Goal: Check status: Check status

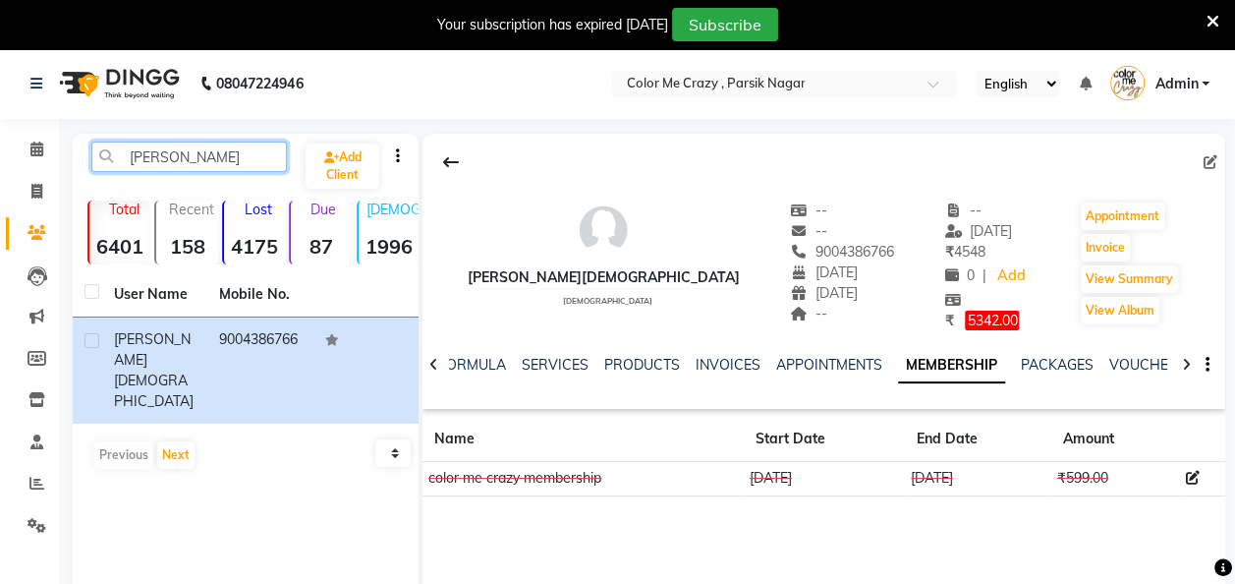
click at [224, 149] on input "[PERSON_NAME]" at bounding box center [188, 156] width 195 height 30
type input "s"
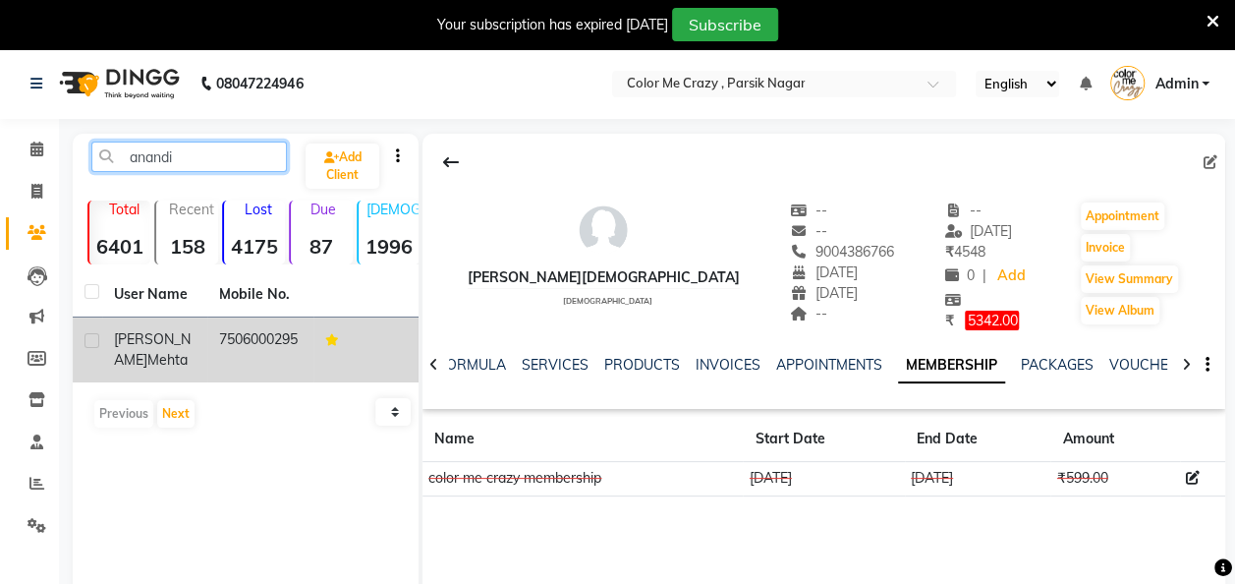
type input "anandi"
click at [209, 342] on td "7506000295" at bounding box center [259, 349] width 105 height 65
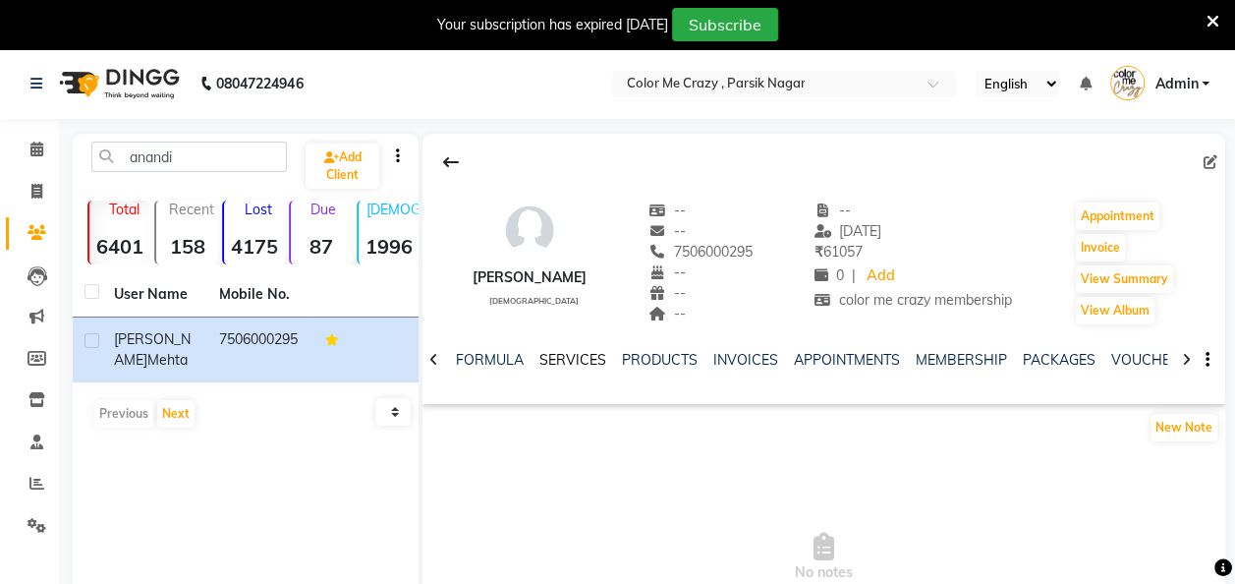
click at [566, 358] on link "SERVICES" at bounding box center [572, 360] width 67 height 18
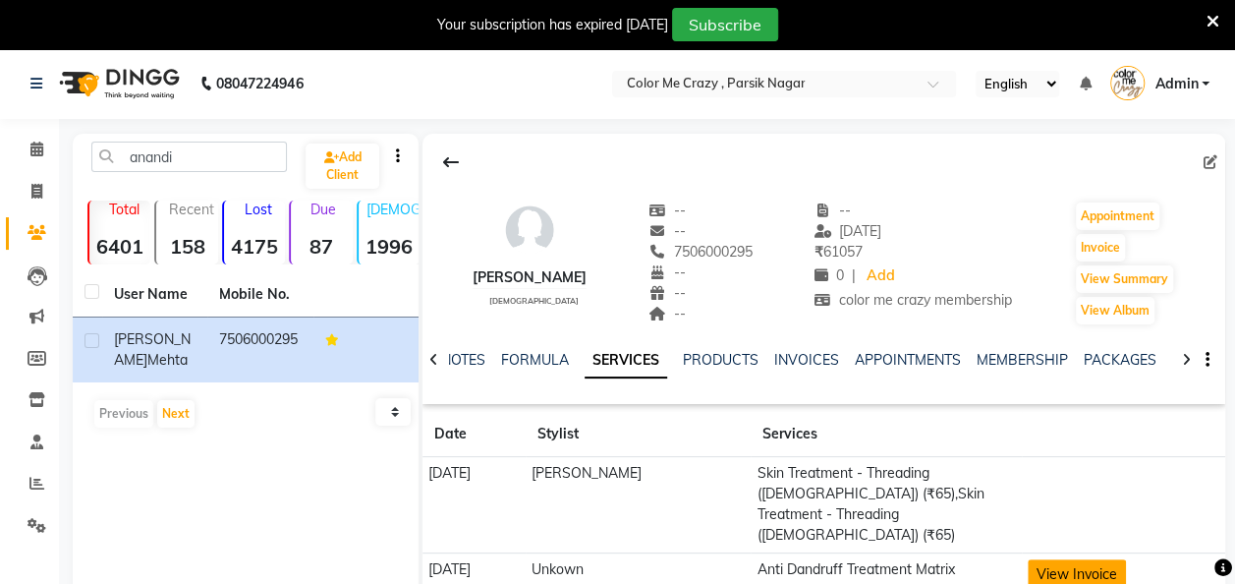
click at [1069, 559] on button "View Invoice" at bounding box center [1077, 574] width 98 height 30
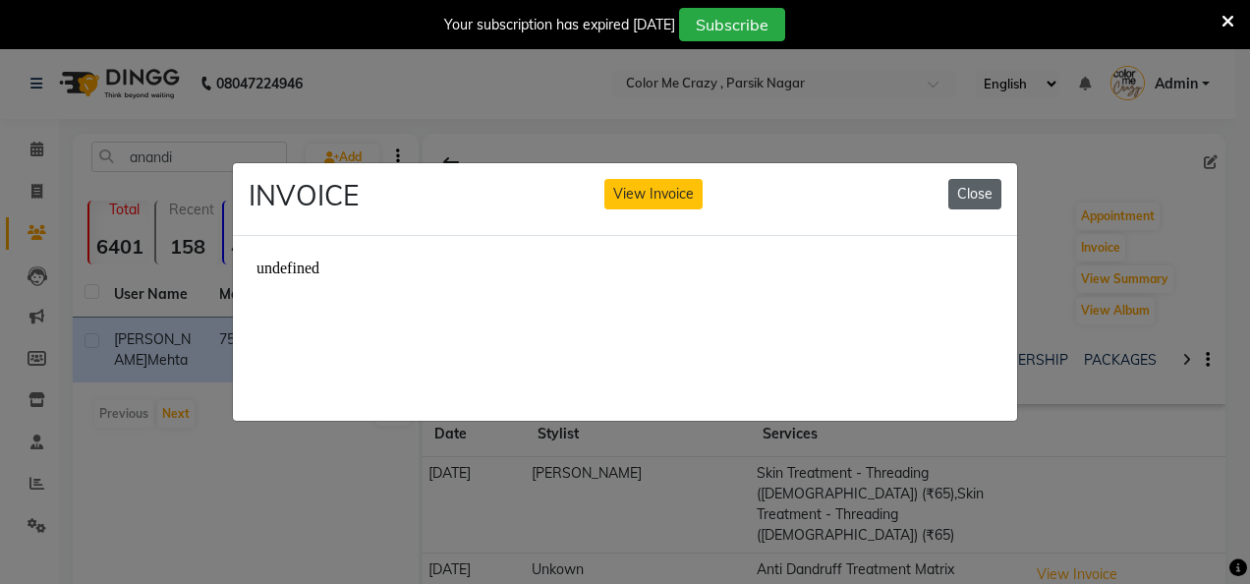
click at [975, 193] on button "Close" at bounding box center [974, 194] width 53 height 30
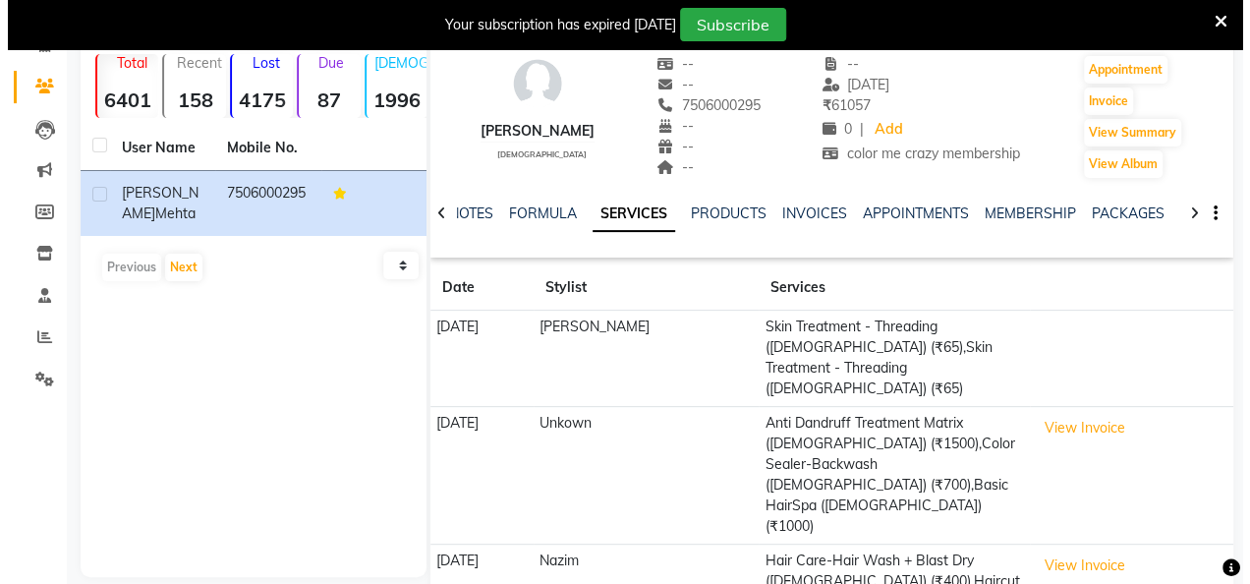
scroll to position [157, 0]
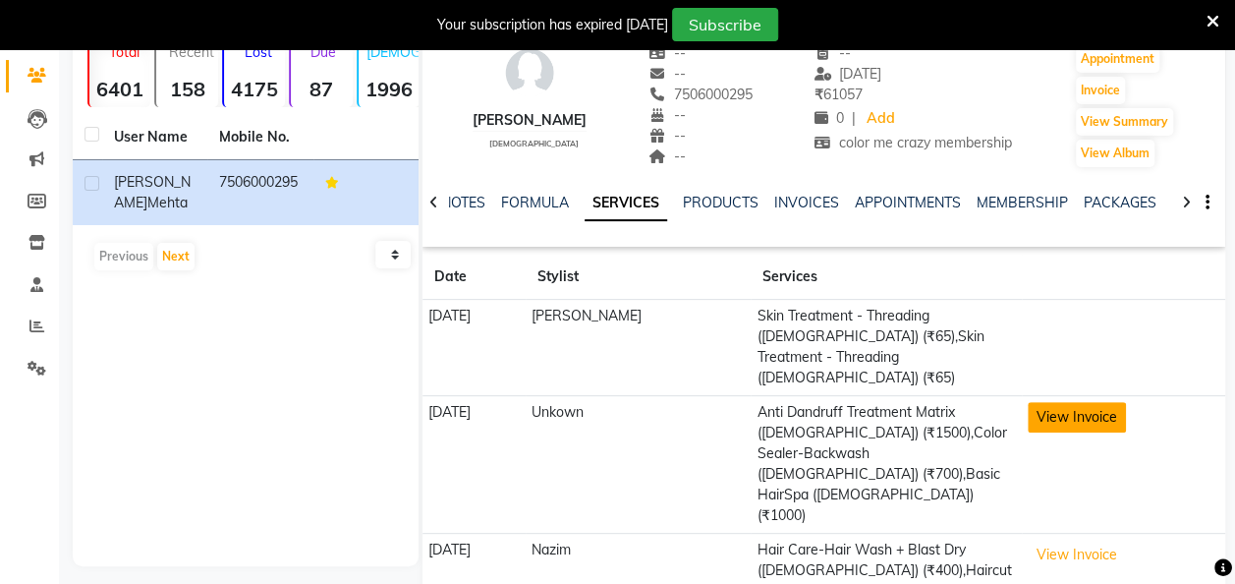
click at [1083, 402] on button "View Invoice" at bounding box center [1077, 417] width 98 height 30
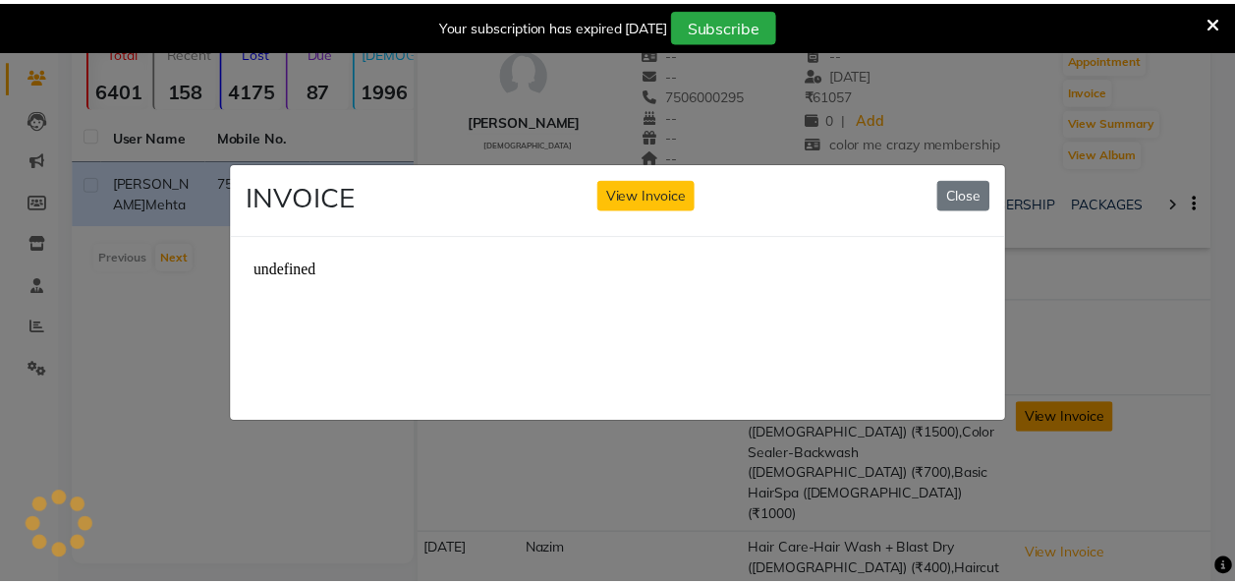
scroll to position [0, 0]
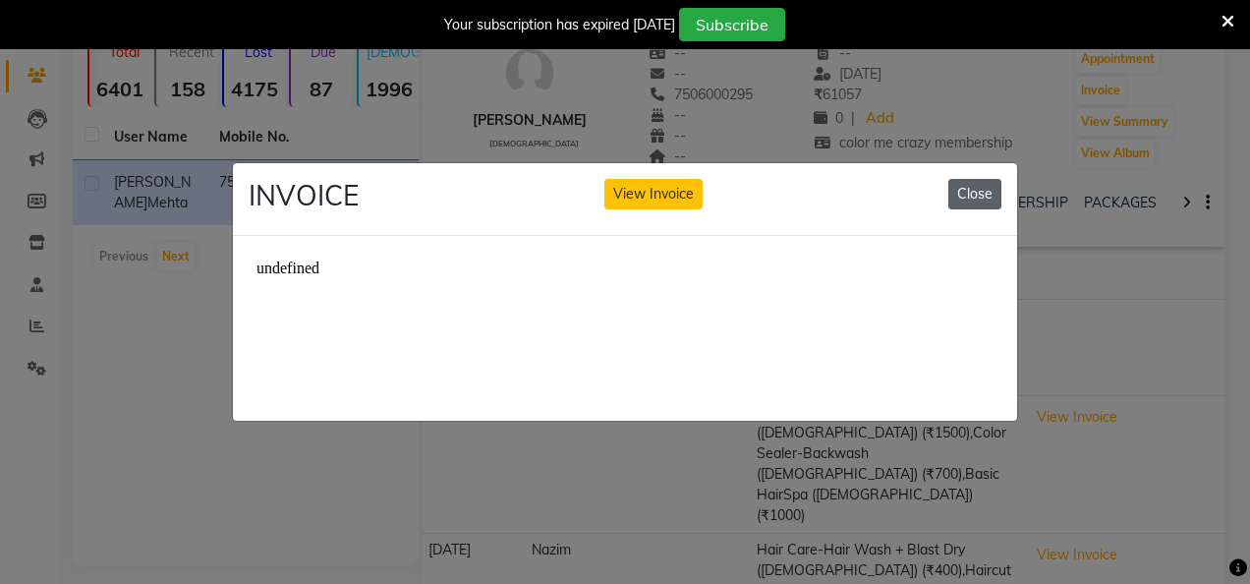
click at [969, 185] on button "Close" at bounding box center [974, 194] width 53 height 30
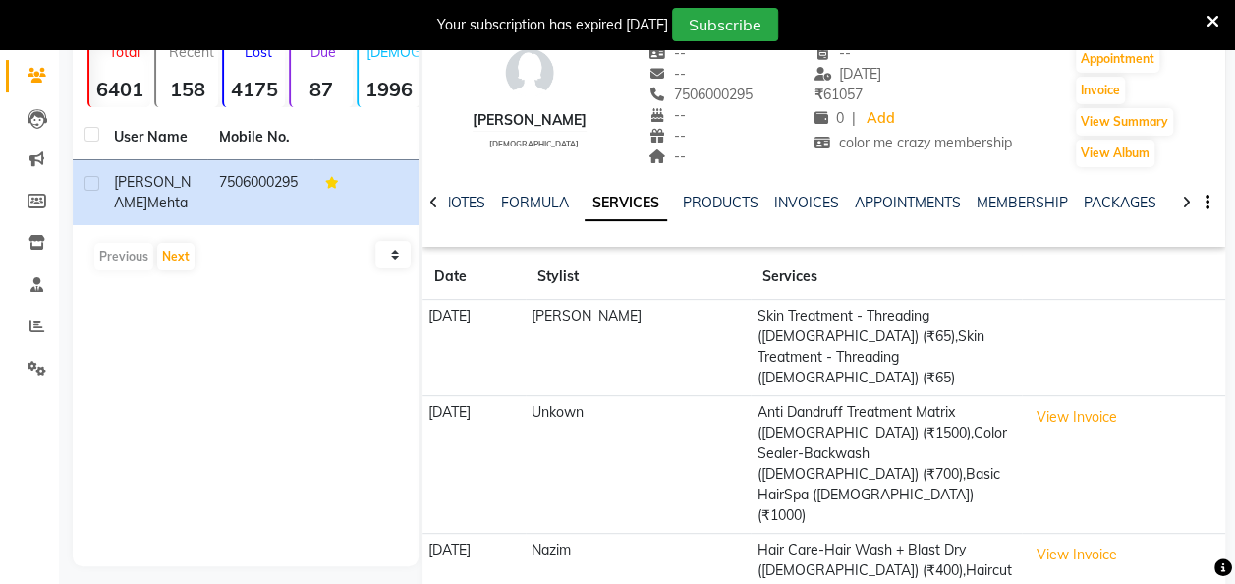
click at [879, 415] on td "Anti Dandruff Treatment Matrix ([DEMOGRAPHIC_DATA]) (₹1500),Color Sealer-Backwa…" at bounding box center [886, 464] width 271 height 138
click at [802, 205] on link "INVOICES" at bounding box center [806, 203] width 65 height 18
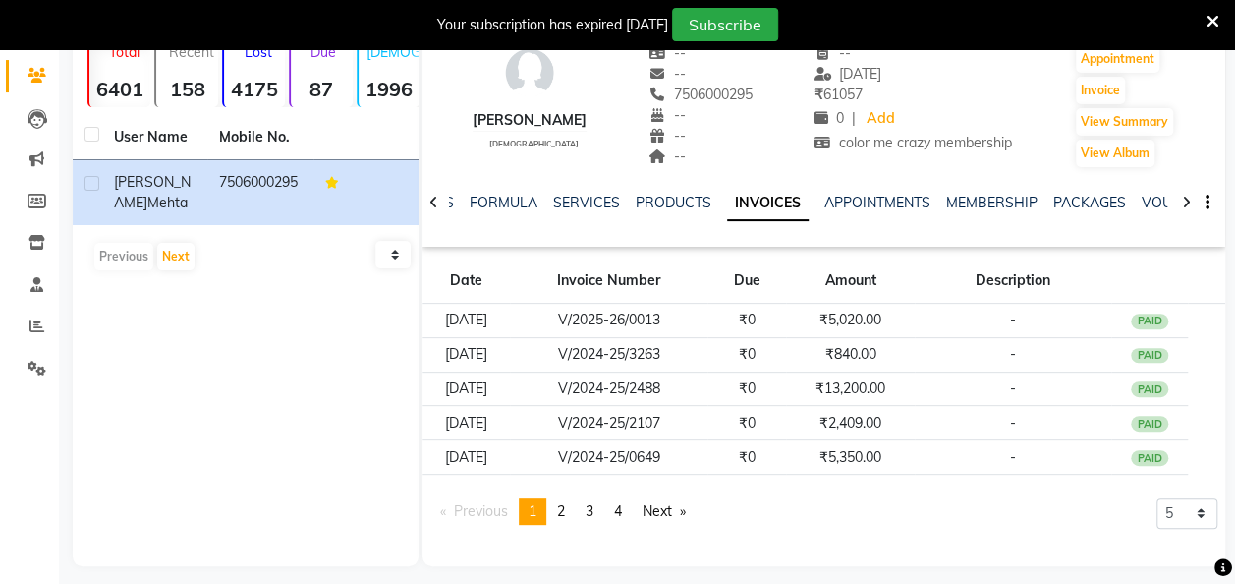
click at [230, 301] on div "anandi Add Client Total 6401 Recent 158 Lost 4175 Due 87 [DEMOGRAPHIC_DATA] 199…" at bounding box center [246, 270] width 346 height 589
